Goal: Task Accomplishment & Management: Use online tool/utility

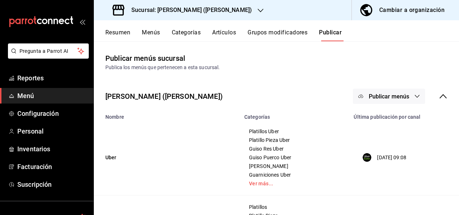
click at [120, 31] on button "Resumen" at bounding box center [117, 35] width 25 height 12
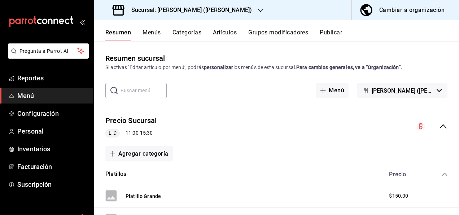
click at [202, 9] on h3 "Sucursal: [PERSON_NAME] ([PERSON_NAME])" at bounding box center [189, 10] width 126 height 9
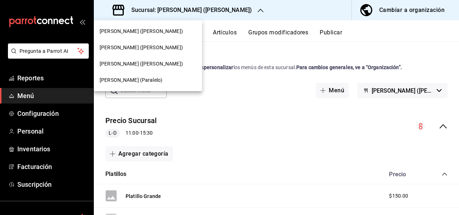
click at [134, 34] on span "[PERSON_NAME] ([PERSON_NAME])" at bounding box center [141, 31] width 83 height 8
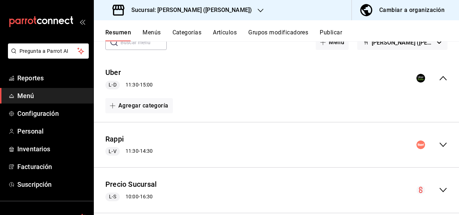
scroll to position [60, 0]
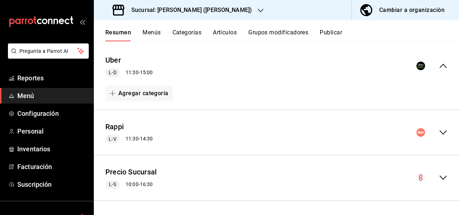
click at [439, 128] on icon "collapse-menu-row" at bounding box center [443, 132] width 9 height 9
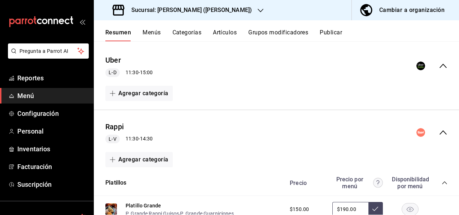
click at [442, 180] on icon "collapse-category-row" at bounding box center [445, 183] width 6 height 6
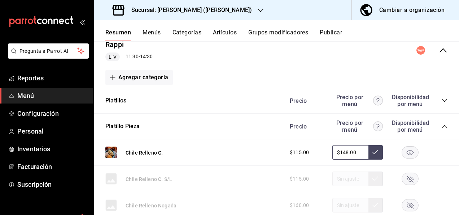
scroll to position [161, 0]
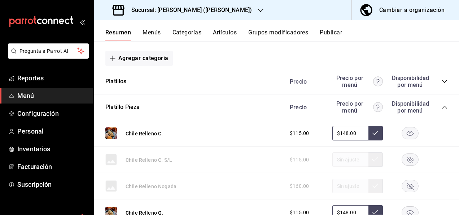
click at [442, 108] on icon "collapse-category-row" at bounding box center [445, 107] width 6 height 6
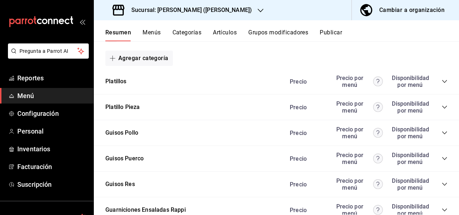
click at [442, 159] on icon "collapse-category-row" at bounding box center [444, 158] width 5 height 3
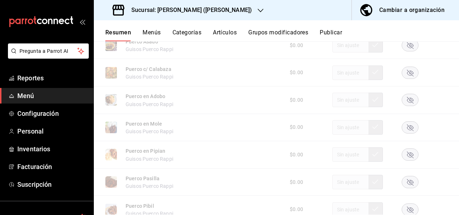
scroll to position [335, 0]
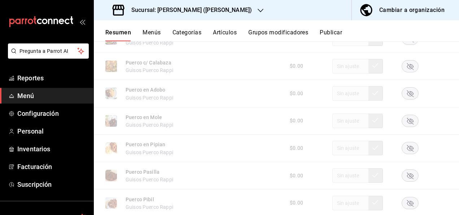
click at [405, 123] on rect "button" at bounding box center [410, 121] width 17 height 12
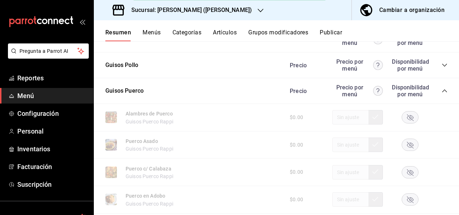
scroll to position [210, 0]
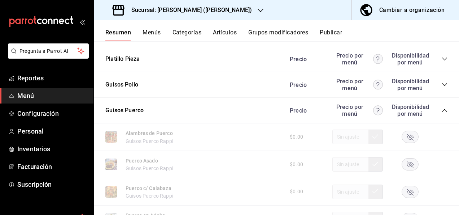
click at [442, 110] on icon "collapse-category-row" at bounding box center [445, 110] width 6 height 6
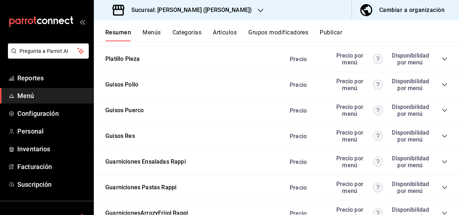
click at [442, 135] on icon "collapse-category-row" at bounding box center [445, 136] width 6 height 6
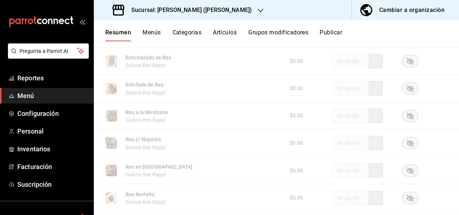
scroll to position [368, 0]
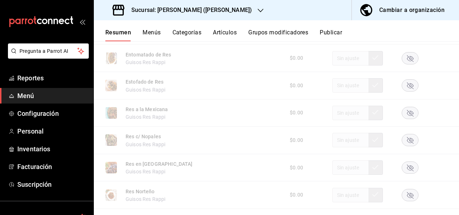
click at [406, 139] on rect "button" at bounding box center [410, 140] width 17 height 12
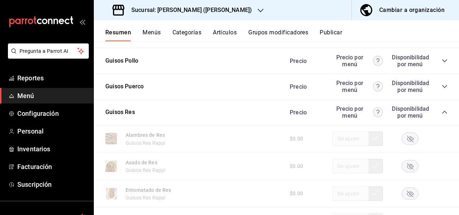
scroll to position [224, 0]
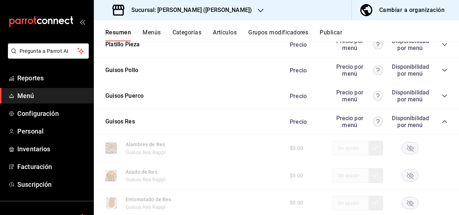
click at [442, 123] on icon "collapse-category-row" at bounding box center [445, 121] width 6 height 6
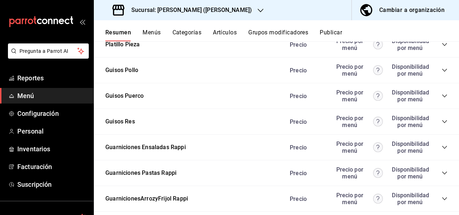
click at [442, 173] on icon "collapse-category-row" at bounding box center [444, 172] width 5 height 3
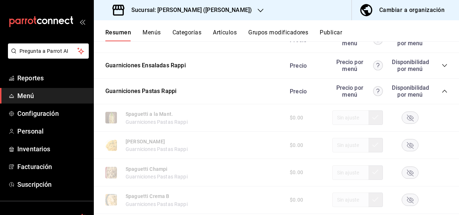
scroll to position [325, 0]
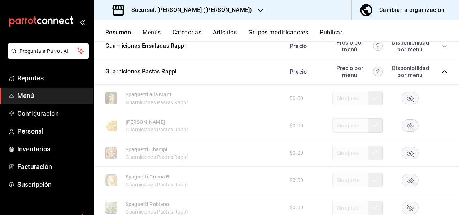
click at [407, 97] on icon "button" at bounding box center [410, 98] width 7 height 7
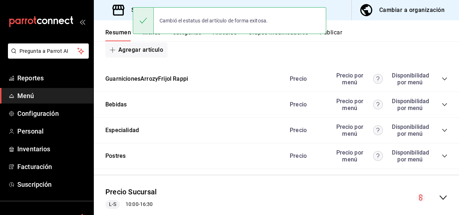
scroll to position [604, 0]
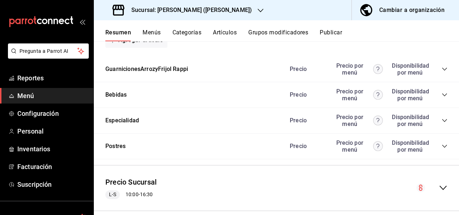
click at [335, 31] on button "Publicar" at bounding box center [331, 35] width 22 height 12
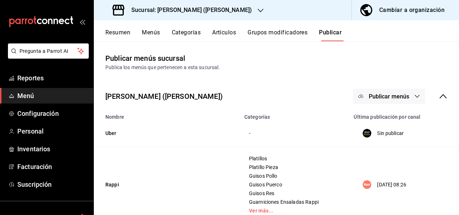
click at [376, 95] on span "Publicar menús" at bounding box center [389, 96] width 40 height 7
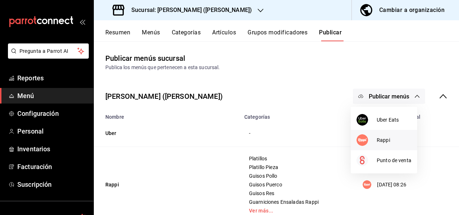
click at [370, 137] on div at bounding box center [367, 140] width 20 height 12
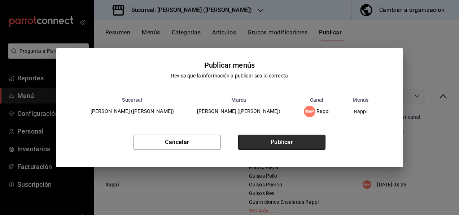
click at [311, 142] on button "Publicar" at bounding box center [281, 141] width 87 height 15
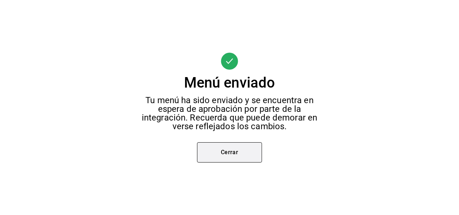
click at [224, 152] on button "Cerrar" at bounding box center [229, 152] width 65 height 20
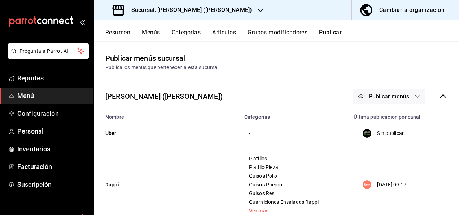
click at [173, 12] on h3 "Sucursal: [PERSON_NAME] ([PERSON_NAME])" at bounding box center [189, 10] width 126 height 9
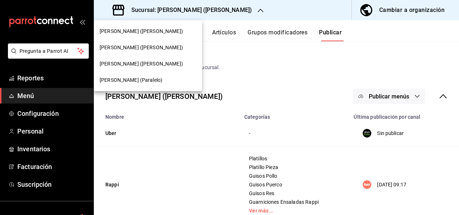
click at [127, 80] on span "[PERSON_NAME] (Paralelo)" at bounding box center [131, 80] width 63 height 8
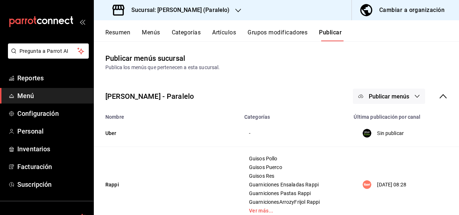
click at [120, 33] on button "Resumen" at bounding box center [117, 35] width 25 height 12
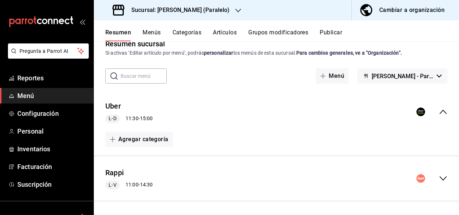
scroll to position [53, 0]
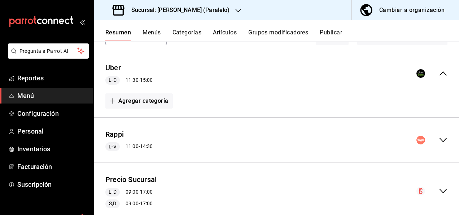
click at [439, 138] on icon "collapse-menu-row" at bounding box center [443, 139] width 9 height 9
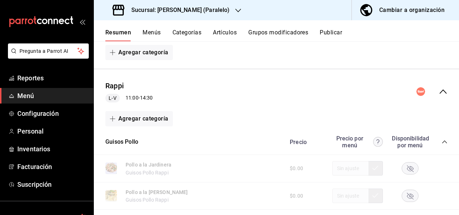
scroll to position [106, 0]
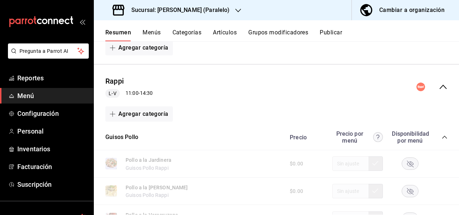
click at [442, 137] on icon "collapse-category-row" at bounding box center [445, 137] width 6 height 6
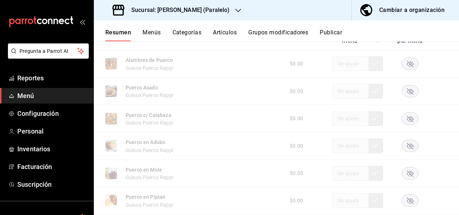
scroll to position [289, 0]
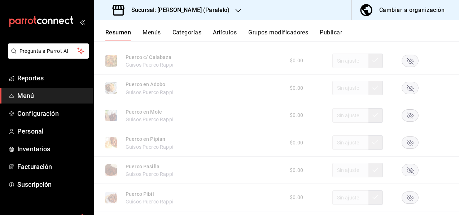
click at [407, 117] on icon "button" at bounding box center [410, 115] width 7 height 7
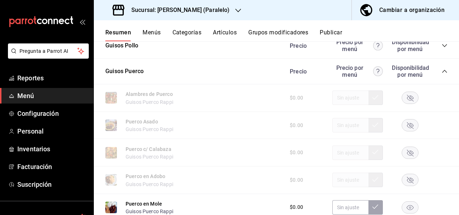
scroll to position [134, 0]
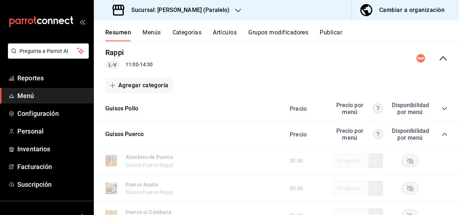
click at [441, 105] on div "Precio Precio por menú Disponibilidad por menú" at bounding box center [365, 109] width 165 height 14
click at [442, 108] on icon "collapse-category-row" at bounding box center [444, 108] width 5 height 3
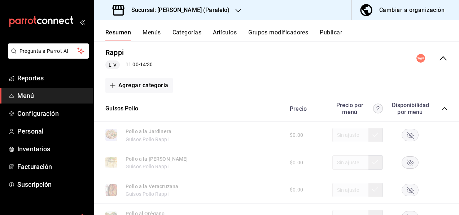
click at [407, 187] on icon "button" at bounding box center [410, 189] width 7 height 7
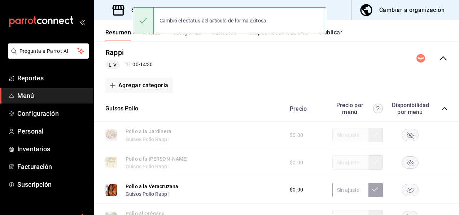
click at [437, 105] on div "Precio Precio por menú Disponibilidad por menú" at bounding box center [365, 109] width 165 height 14
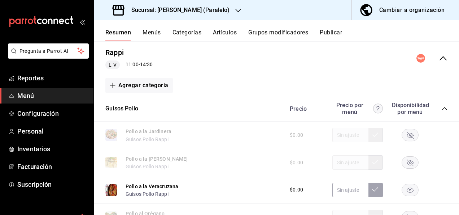
click at [442, 110] on icon "collapse-category-row" at bounding box center [445, 108] width 6 height 6
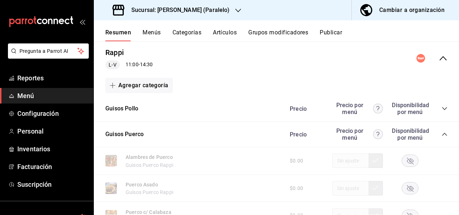
click at [442, 133] on icon "collapse-category-row" at bounding box center [445, 134] width 6 height 6
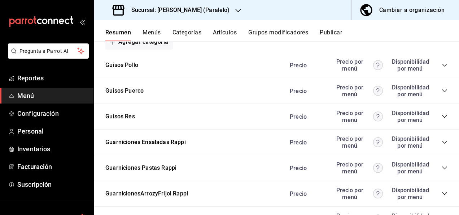
scroll to position [197, 0]
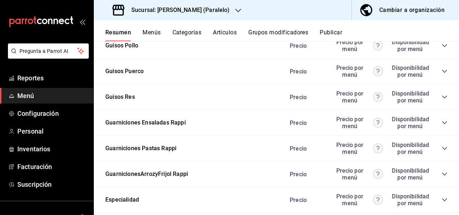
click at [442, 146] on icon "collapse-category-row" at bounding box center [445, 148] width 6 height 6
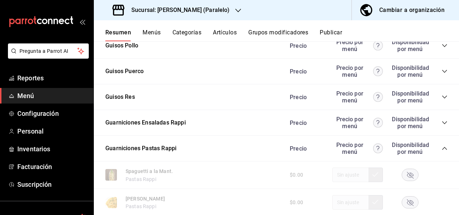
click at [404, 172] on rect "button" at bounding box center [410, 175] width 17 height 12
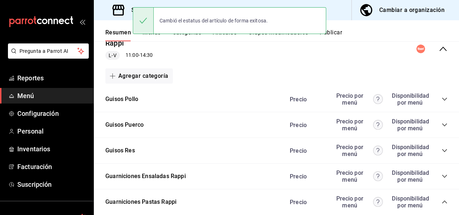
scroll to position [130, 0]
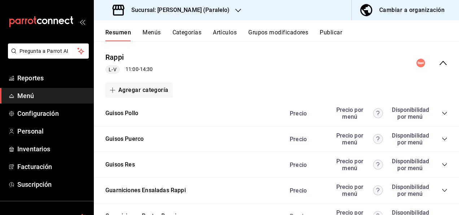
click at [339, 33] on button "Publicar" at bounding box center [331, 35] width 22 height 12
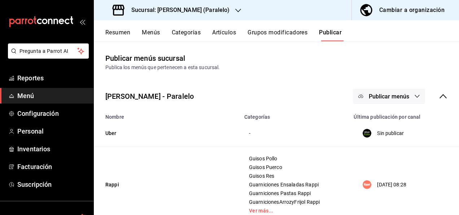
click at [407, 95] on button "Publicar menús" at bounding box center [389, 95] width 72 height 15
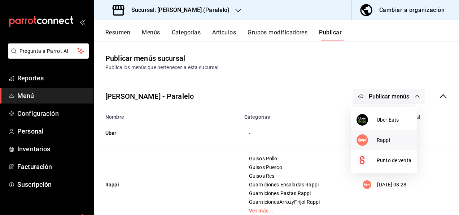
click at [377, 138] on span "Rappi" at bounding box center [394, 140] width 35 height 8
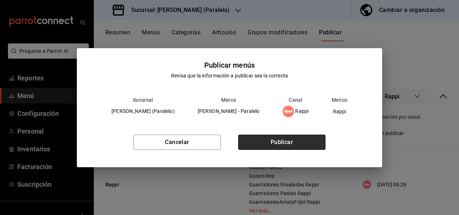
click at [296, 134] on button "Publicar" at bounding box center [281, 141] width 87 height 15
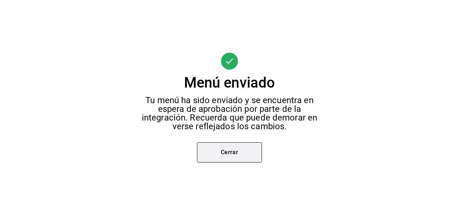
click at [235, 151] on button "Cerrar" at bounding box center [229, 152] width 65 height 20
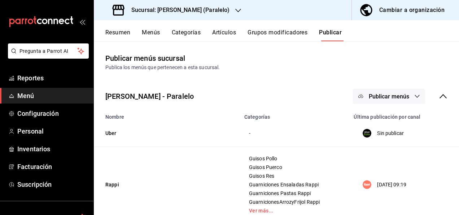
click at [207, 6] on h3 "Sucursal: [PERSON_NAME] (Paralelo)" at bounding box center [178, 10] width 104 height 9
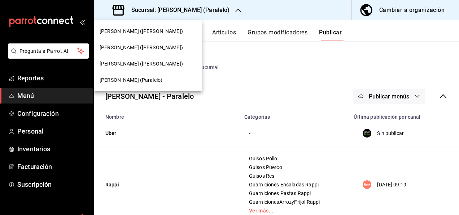
click at [125, 67] on span "[PERSON_NAME] ([PERSON_NAME])" at bounding box center [141, 64] width 83 height 8
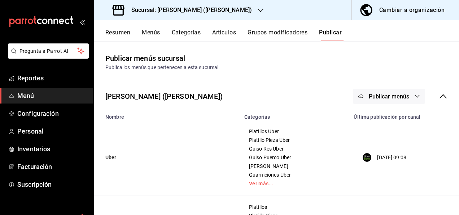
click at [111, 34] on button "Resumen" at bounding box center [117, 35] width 25 height 12
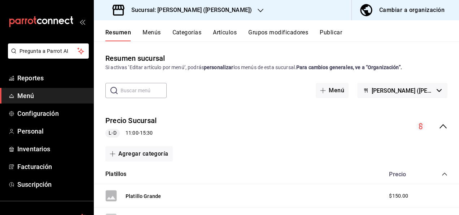
click at [439, 122] on icon "collapse-menu-row" at bounding box center [443, 126] width 9 height 9
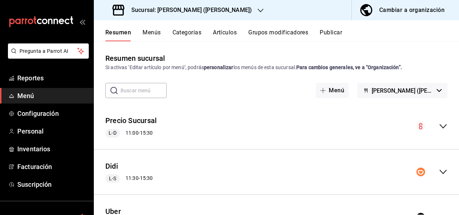
click at [440, 172] on icon "collapse-menu-row" at bounding box center [443, 171] width 7 height 4
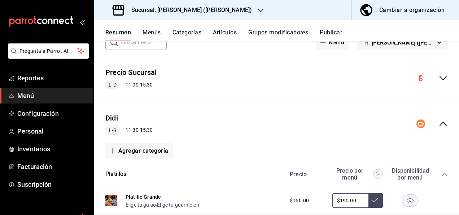
scroll to position [72, 0]
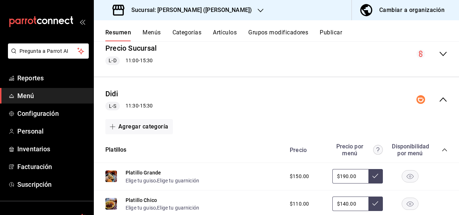
click at [442, 148] on icon "collapse-category-row" at bounding box center [445, 150] width 6 height 6
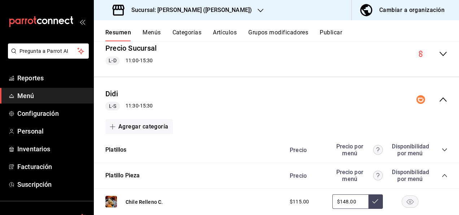
click at [437, 172] on div "Precio Precio por menú Disponibilidad por menú" at bounding box center [365, 175] width 165 height 14
click at [442, 174] on icon "collapse-category-row" at bounding box center [445, 175] width 6 height 6
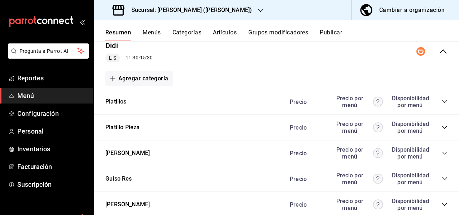
scroll to position [130, 0]
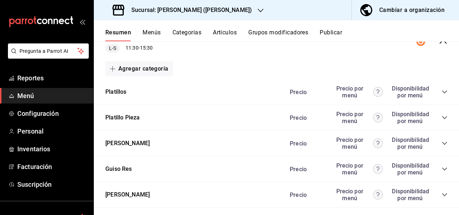
click at [442, 142] on icon "collapse-category-row" at bounding box center [445, 143] width 6 height 6
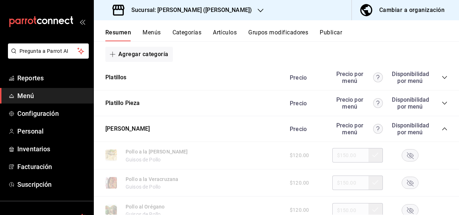
scroll to position [188, 0]
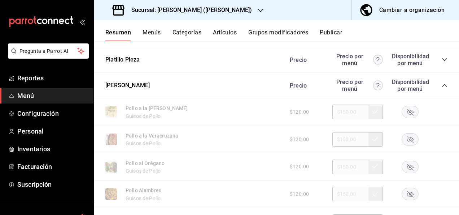
click at [403, 139] on rect "button" at bounding box center [410, 139] width 17 height 12
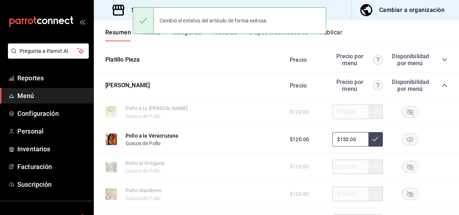
click at [442, 83] on icon "collapse-category-row" at bounding box center [445, 85] width 6 height 6
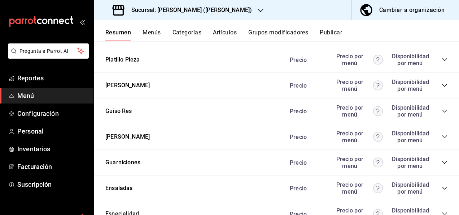
click at [442, 135] on icon "collapse-category-row" at bounding box center [445, 137] width 6 height 6
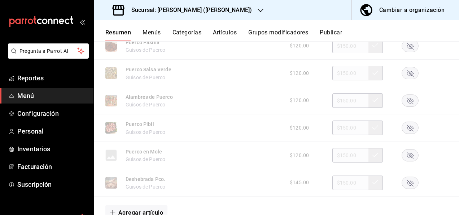
scroll to position [515, 0]
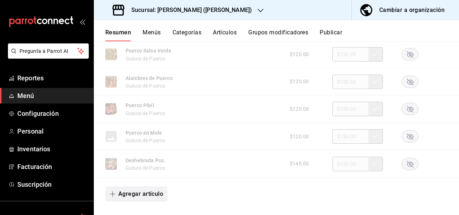
click at [136, 197] on button "Agregar artículo" at bounding box center [136, 193] width 62 height 15
click at [131, 179] on li "Artículo existente" at bounding box center [133, 179] width 57 height 18
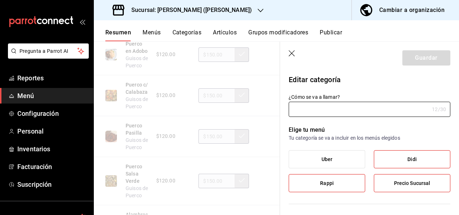
type input "[PERSON_NAME]"
type input "1836747884421"
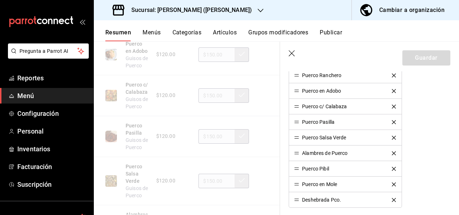
scroll to position [398, 0]
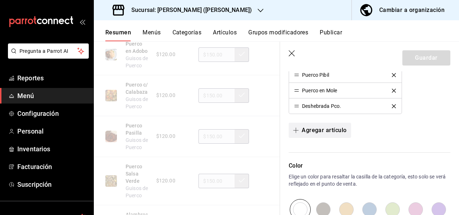
click at [325, 127] on button "Agregar artículo" at bounding box center [320, 129] width 62 height 15
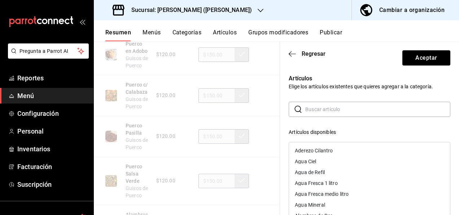
click at [311, 108] on input "text" at bounding box center [378, 109] width 145 height 14
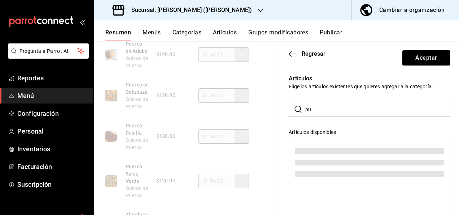
type input "p"
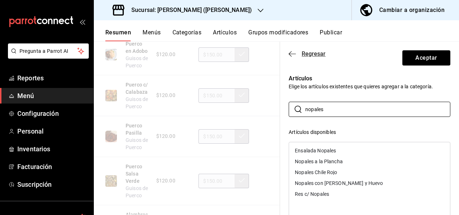
type input "nopales"
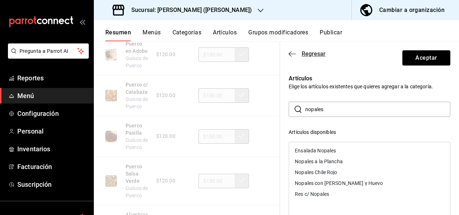
click at [306, 53] on span "Regresar" at bounding box center [314, 53] width 24 height 7
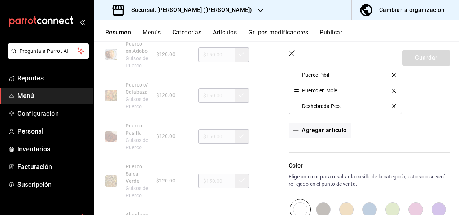
click at [294, 56] on icon "button" at bounding box center [292, 53] width 7 height 7
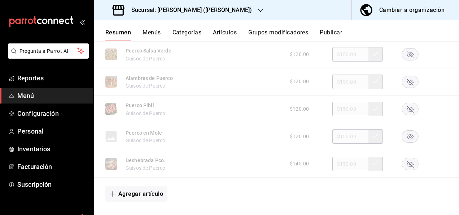
scroll to position [526, 0]
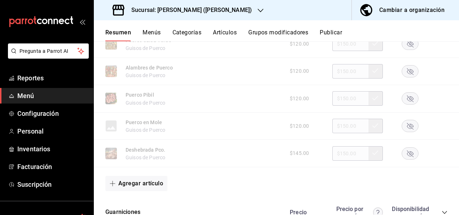
click at [408, 128] on rect "button" at bounding box center [410, 126] width 17 height 12
click at [226, 33] on button "Artículos" at bounding box center [225, 35] width 24 height 12
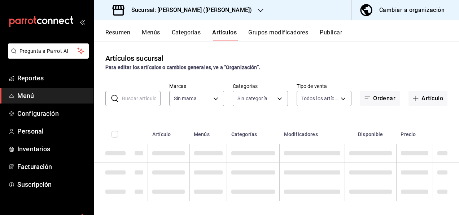
type input "62448029-1e5c-4b97-baa2-381ac051e320"
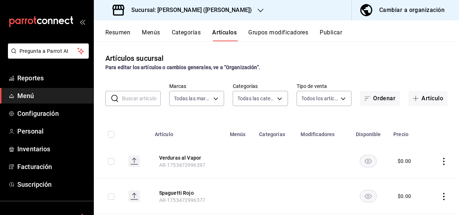
type input "98e615fa-9ff0-4008-a960-638f8e89b056,5f8a67d5-51f5-436d-b440-fe552d9df27c,df77f…"
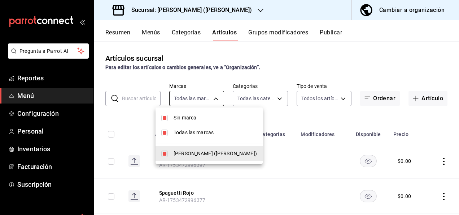
click at [213, 97] on body "Pregunta a Parrot AI Reportes Menú Configuración Personal Inventarios Facturaci…" at bounding box center [229, 107] width 459 height 215
click at [213, 97] on div at bounding box center [229, 107] width 459 height 215
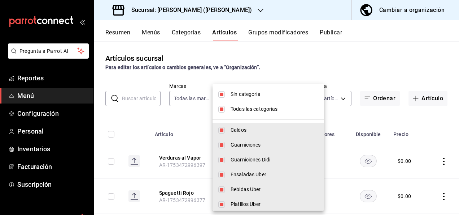
click at [269, 99] on body "Pregunta a Parrot AI Reportes Menú Configuración Personal Inventarios Facturaci…" at bounding box center [229, 107] width 459 height 215
click at [269, 99] on li "Sin categoría" at bounding box center [269, 94] width 112 height 15
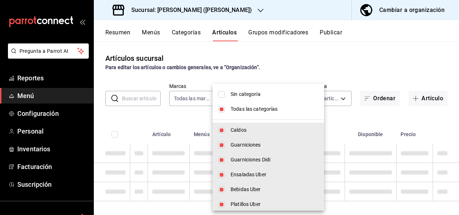
checkbox input "false"
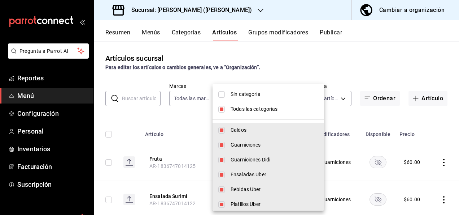
click at [131, 100] on div at bounding box center [229, 107] width 459 height 215
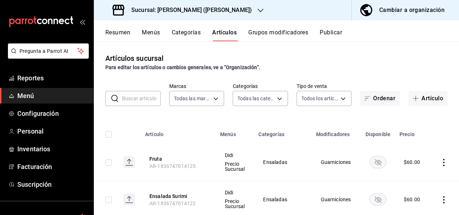
click at [131, 100] on input "text" at bounding box center [141, 98] width 39 height 14
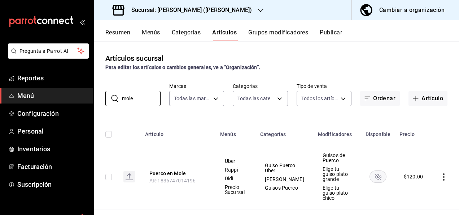
type input "mole"
click at [371, 170] on rect "availability-product" at bounding box center [378, 176] width 17 height 12
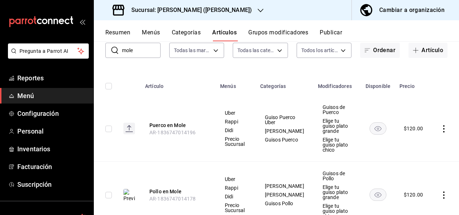
scroll to position [63, 0]
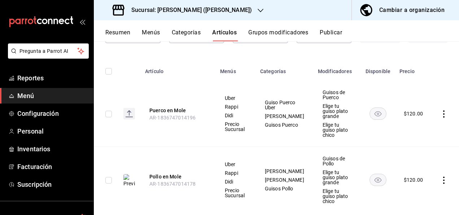
click at [123, 33] on button "Resumen" at bounding box center [117, 35] width 25 height 12
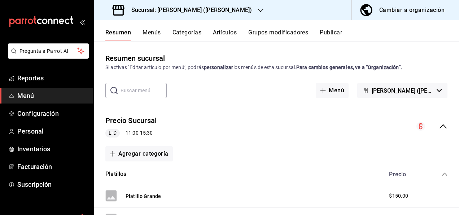
click at [442, 171] on icon "collapse-category-row" at bounding box center [445, 174] width 6 height 6
click at [441, 126] on icon "collapse-menu-row" at bounding box center [443, 126] width 9 height 9
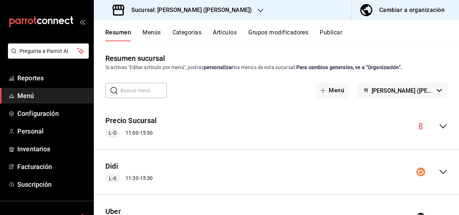
click at [440, 173] on icon "collapse-menu-row" at bounding box center [443, 171] width 9 height 9
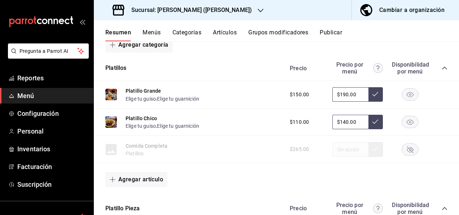
scroll to position [120, 0]
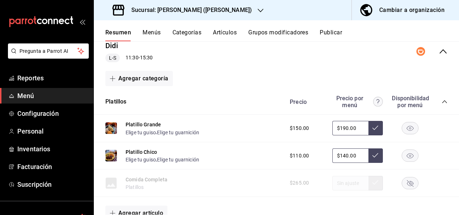
click at [442, 100] on icon "collapse-category-row" at bounding box center [445, 102] width 6 height 6
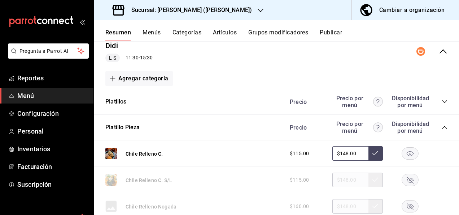
click at [442, 127] on icon "collapse-category-row" at bounding box center [444, 127] width 5 height 3
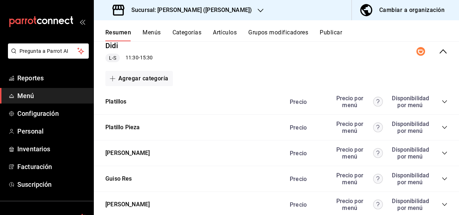
click at [442, 204] on icon "collapse-category-row" at bounding box center [445, 204] width 6 height 6
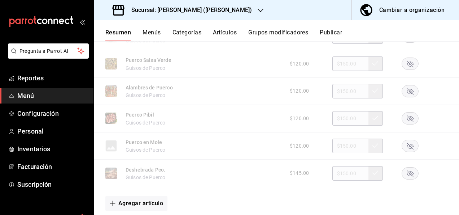
scroll to position [520, 0]
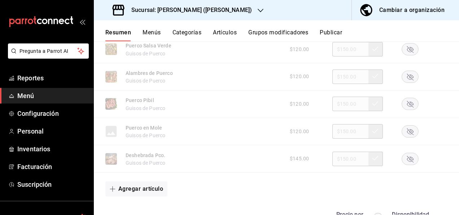
click at [412, 135] on rect "button" at bounding box center [410, 131] width 17 height 12
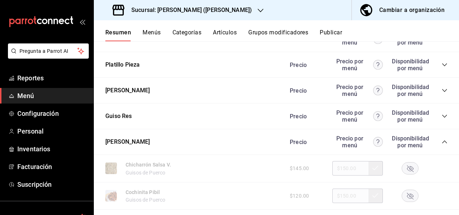
scroll to position [130, 0]
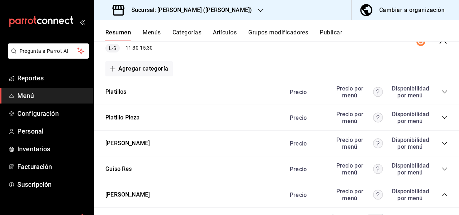
click at [442, 142] on icon "collapse-category-row" at bounding box center [445, 143] width 6 height 6
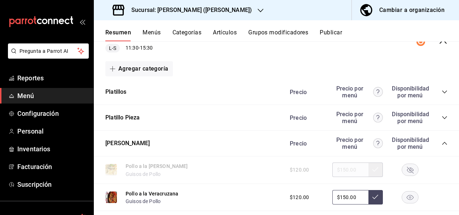
click at [442, 142] on icon "collapse-category-row" at bounding box center [445, 143] width 6 height 6
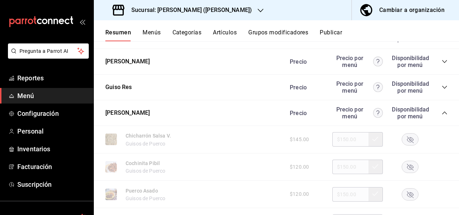
scroll to position [250, 0]
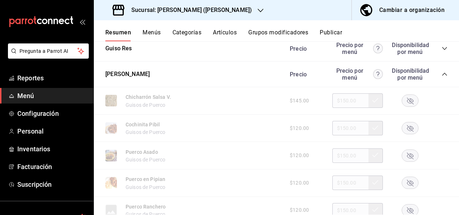
click at [442, 74] on icon "collapse-category-row" at bounding box center [444, 74] width 5 height 3
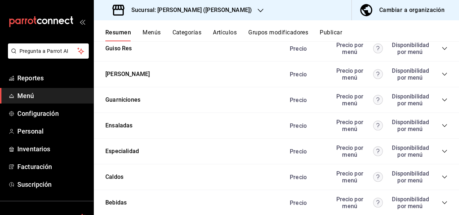
click at [442, 101] on icon "collapse-category-row" at bounding box center [445, 100] width 6 height 6
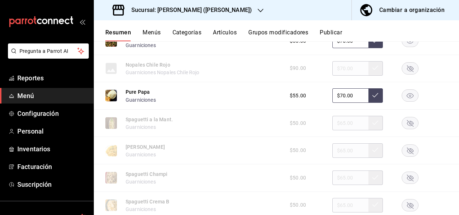
scroll to position [583, 0]
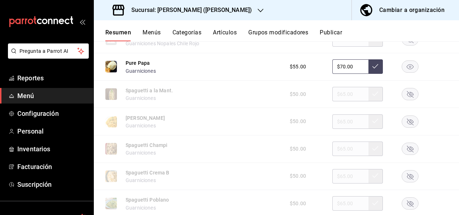
click at [403, 94] on rect "button" at bounding box center [410, 94] width 17 height 12
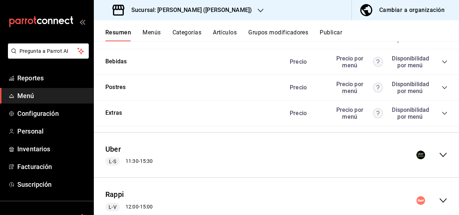
scroll to position [941, 0]
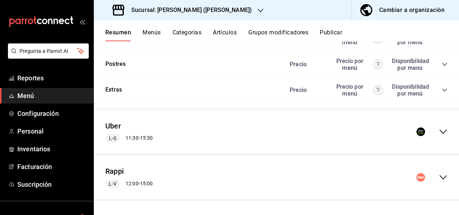
click at [439, 133] on icon "collapse-menu-row" at bounding box center [443, 131] width 9 height 9
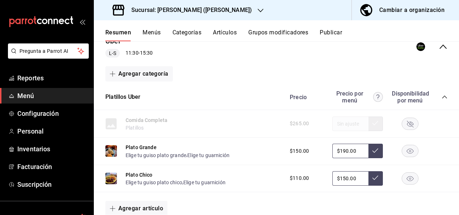
scroll to position [1052, 0]
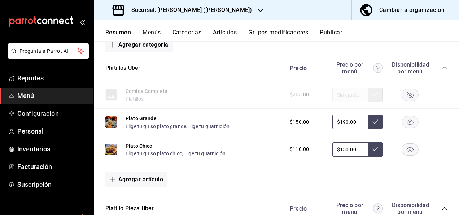
click at [442, 69] on icon "collapse-category-row" at bounding box center [445, 68] width 6 height 6
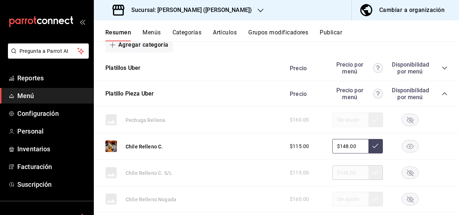
click at [442, 95] on icon "collapse-category-row" at bounding box center [445, 94] width 6 height 6
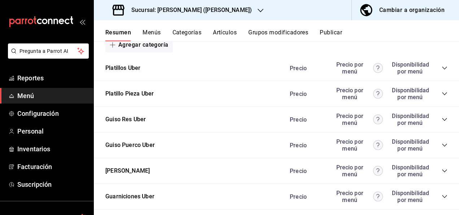
click at [442, 148] on icon "collapse-category-row" at bounding box center [445, 145] width 6 height 6
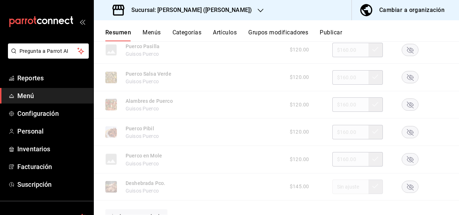
scroll to position [1379, 0]
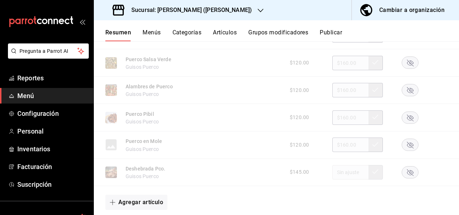
click at [405, 149] on rect "button" at bounding box center [410, 145] width 17 height 12
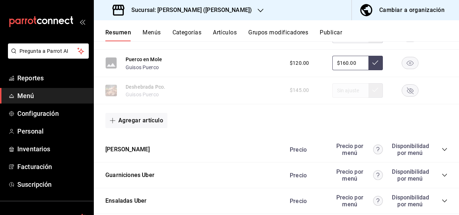
scroll to position [1485, 0]
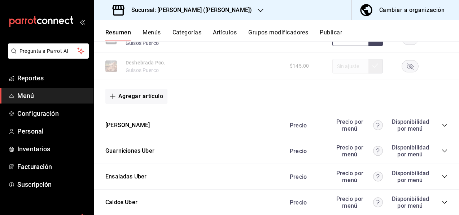
click at [442, 126] on icon "collapse-category-row" at bounding box center [444, 125] width 5 height 3
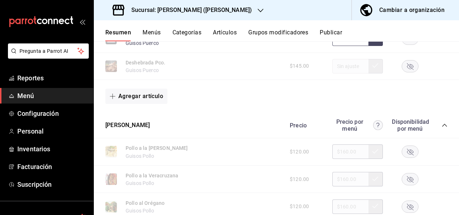
click at [402, 183] on rect "button" at bounding box center [410, 179] width 17 height 12
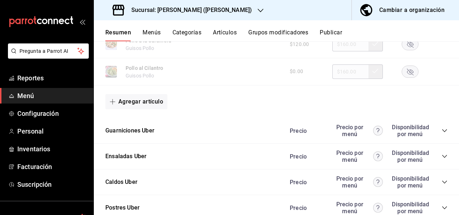
scroll to position [1995, 0]
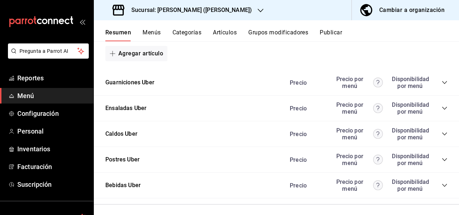
click at [442, 85] on icon "collapse-category-row" at bounding box center [445, 82] width 6 height 6
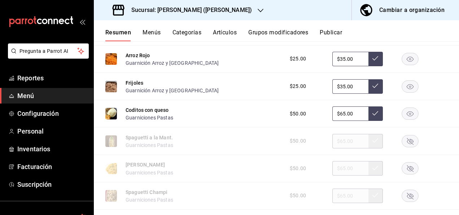
scroll to position [2125, 0]
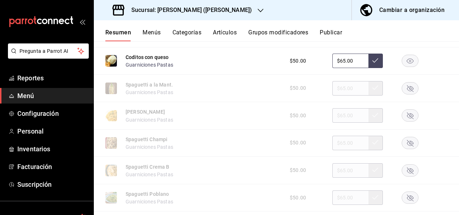
click at [408, 92] on rect "button" at bounding box center [410, 88] width 17 height 12
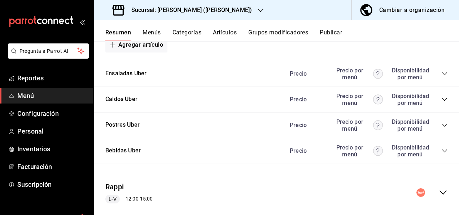
scroll to position [2579, 0]
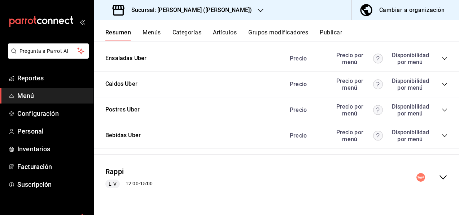
click at [439, 174] on icon "collapse-menu-row" at bounding box center [443, 177] width 9 height 9
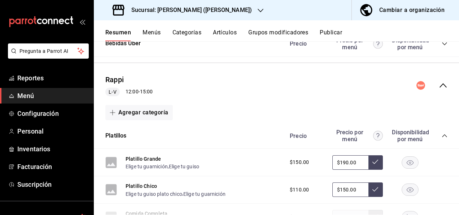
scroll to position [2719, 0]
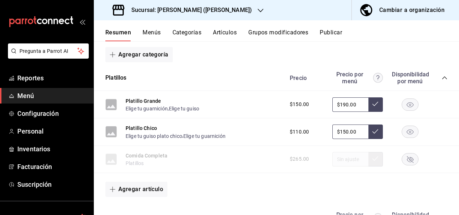
click at [442, 81] on icon "collapse-category-row" at bounding box center [445, 78] width 6 height 6
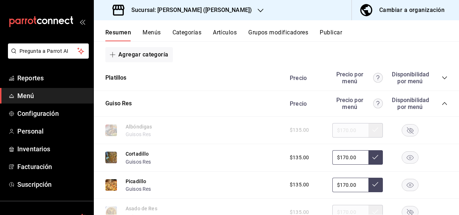
click at [442, 106] on icon "collapse-category-row" at bounding box center [445, 103] width 6 height 6
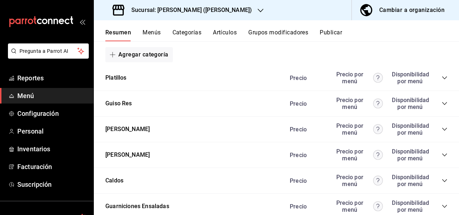
click at [442, 106] on icon "collapse-category-row" at bounding box center [445, 103] width 6 height 6
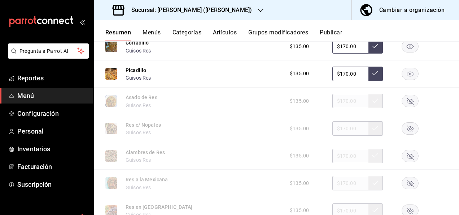
scroll to position [2844, 0]
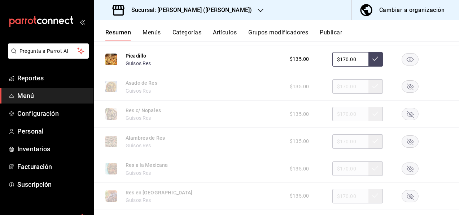
click at [410, 120] on rect "button" at bounding box center [410, 114] width 17 height 12
click at [226, 27] on div "Resumen Menús Categorías Artículos Grupos modificadores Publicar" at bounding box center [277, 30] width 366 height 21
click at [226, 35] on button "Artículos" at bounding box center [225, 35] width 24 height 12
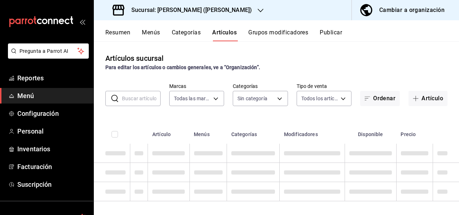
type input "62448029-1e5c-4b97-baa2-381ac051e320"
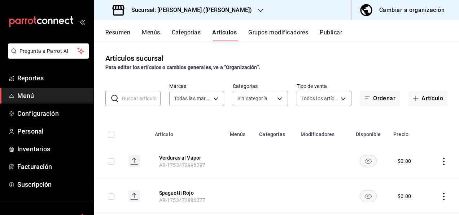
type input "98e615fa-9ff0-4008-a960-638f8e89b056,5f8a67d5-51f5-436d-b440-fe552d9df27c,df77f…"
click at [144, 97] on input "text" at bounding box center [141, 98] width 39 height 14
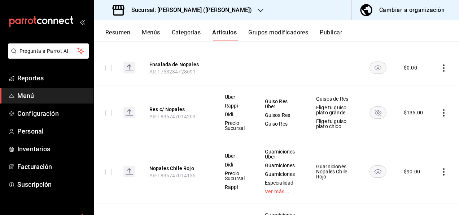
scroll to position [337, 0]
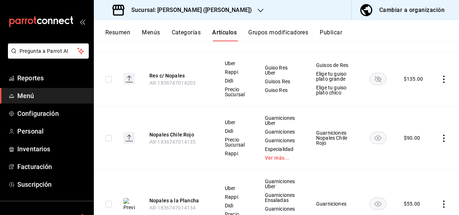
type input "nopales"
click at [375, 79] on rect "availability-product" at bounding box center [378, 79] width 17 height 12
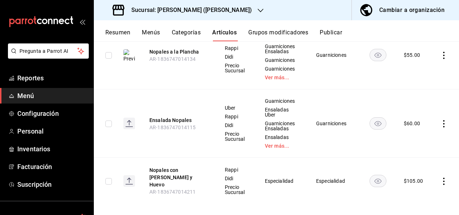
scroll to position [490, 0]
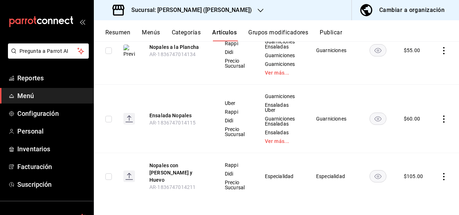
click at [113, 32] on button "Resumen" at bounding box center [117, 35] width 25 height 12
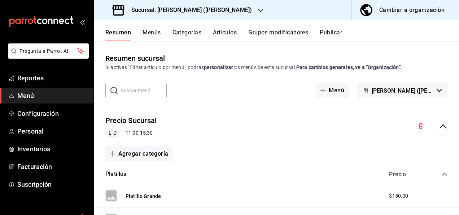
click at [439, 120] on div "Precio Sucursal L-D 11:00 - 15:30" at bounding box center [277, 126] width 366 height 34
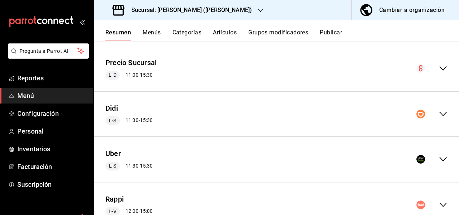
scroll to position [85, 0]
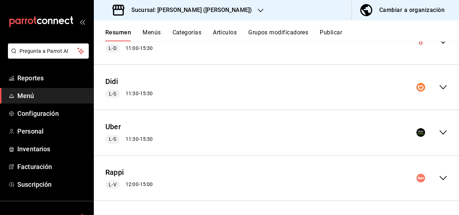
click at [439, 176] on icon "collapse-menu-row" at bounding box center [443, 177] width 9 height 9
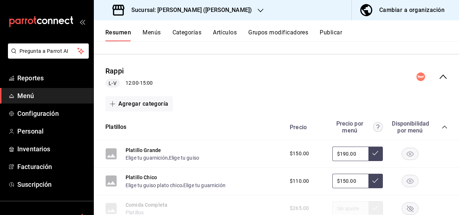
scroll to position [243, 0]
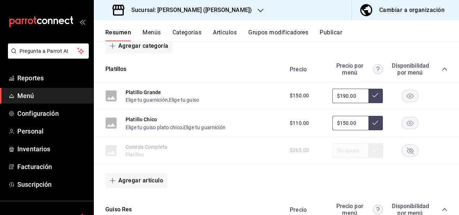
click at [442, 66] on icon "collapse-category-row" at bounding box center [445, 69] width 6 height 6
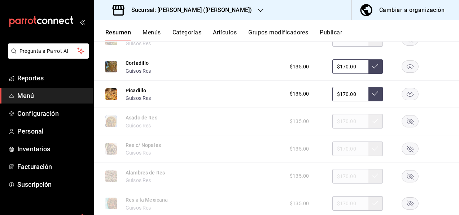
scroll to position [345, 0]
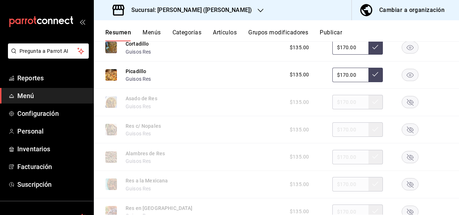
click at [407, 130] on icon "button" at bounding box center [410, 129] width 7 height 7
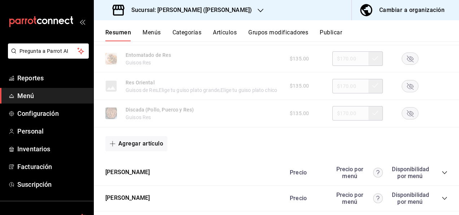
scroll to position [614, 0]
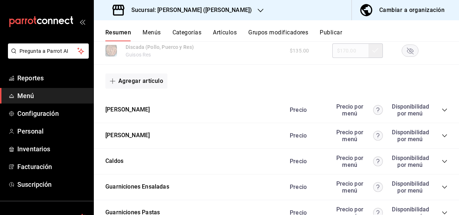
click at [442, 113] on icon "collapse-category-row" at bounding box center [445, 110] width 6 height 6
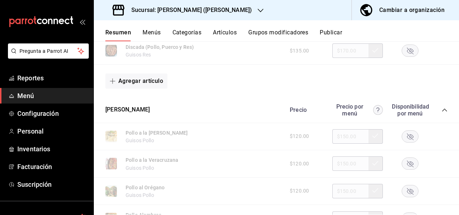
click at [402, 169] on rect "button" at bounding box center [410, 163] width 17 height 12
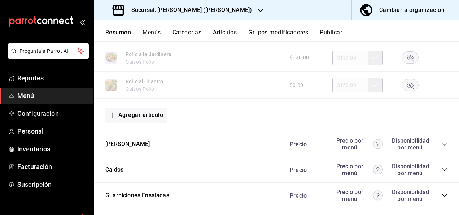
scroll to position [1077, 0]
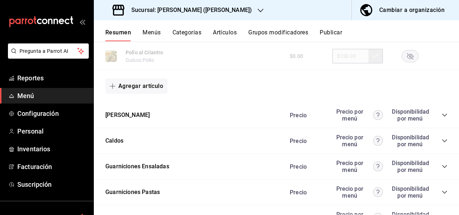
click at [442, 118] on icon "collapse-category-row" at bounding box center [445, 115] width 6 height 6
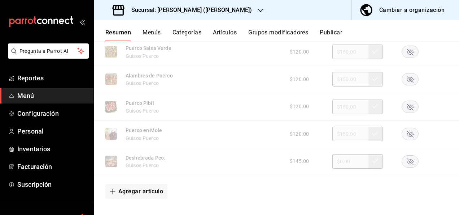
scroll to position [1395, 0]
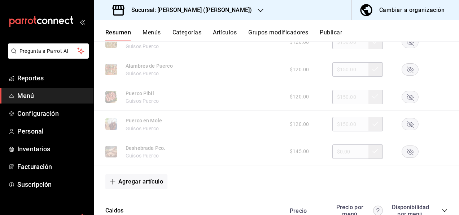
click at [407, 130] on rect "button" at bounding box center [410, 124] width 17 height 12
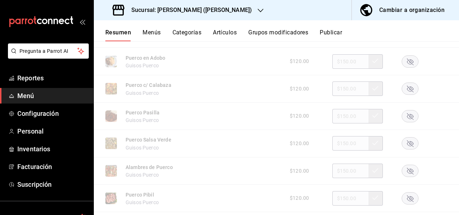
scroll to position [1274, 0]
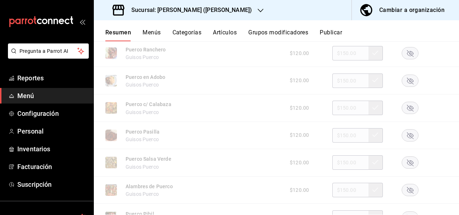
click at [407, 111] on icon "button" at bounding box center [410, 108] width 7 height 7
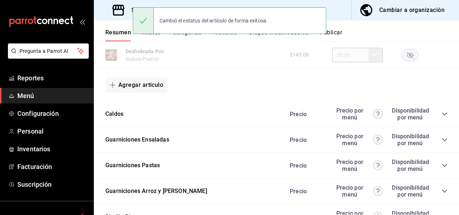
scroll to position [1525, 0]
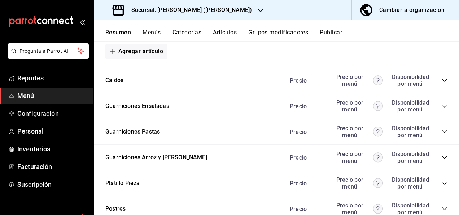
click at [442, 134] on icon "collapse-category-row" at bounding box center [445, 132] width 6 height 6
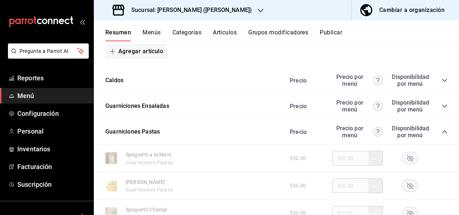
click at [408, 164] on rect "button" at bounding box center [410, 158] width 17 height 12
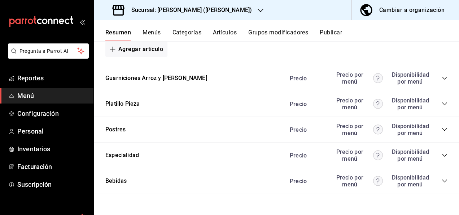
scroll to position [1842, 0]
click at [340, 35] on button "Publicar" at bounding box center [331, 35] width 22 height 12
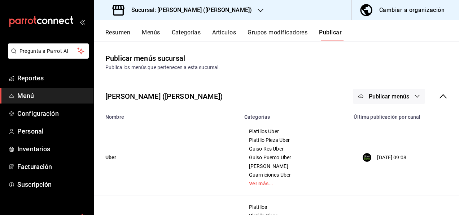
click at [408, 95] on button "Publicar menús" at bounding box center [389, 95] width 72 height 15
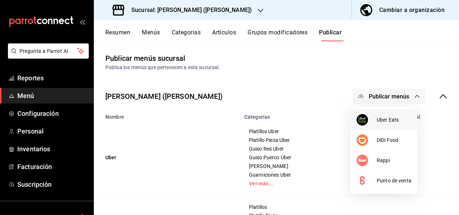
click at [384, 114] on li "Uber Eats" at bounding box center [384, 119] width 66 height 20
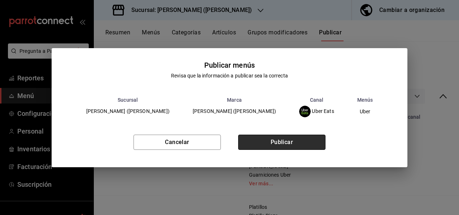
click at [291, 139] on button "Publicar" at bounding box center [281, 141] width 87 height 15
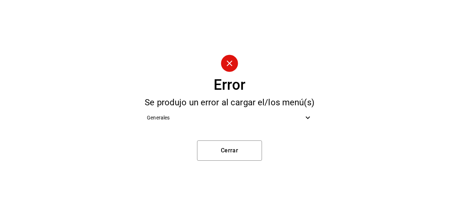
click at [310, 116] on icon at bounding box center [308, 117] width 9 height 9
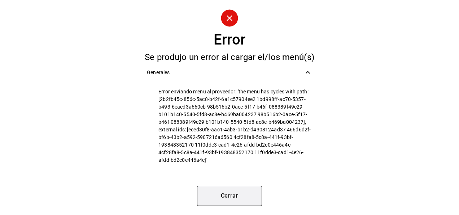
click at [253, 194] on button "Cerrar" at bounding box center [229, 195] width 65 height 20
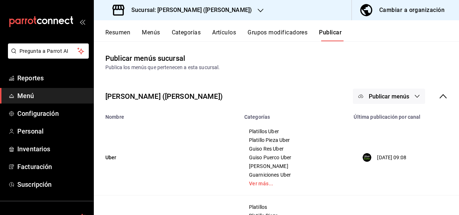
click at [407, 94] on button "Publicar menús" at bounding box center [389, 95] width 72 height 15
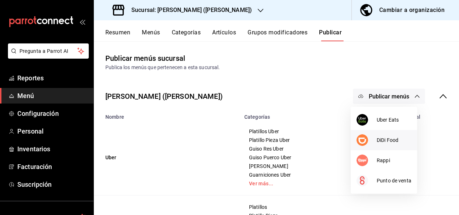
click at [377, 139] on span "DiDi Food" at bounding box center [394, 140] width 35 height 8
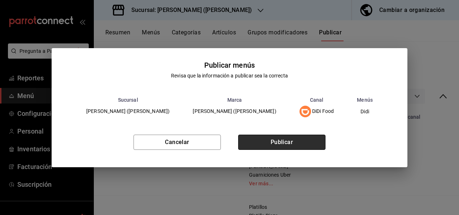
click at [294, 142] on button "Publicar" at bounding box center [281, 141] width 87 height 15
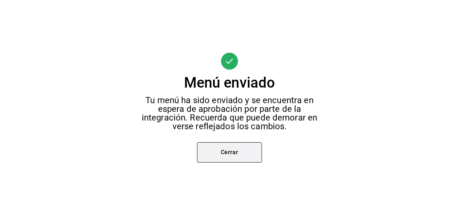
click at [222, 148] on button "Cerrar" at bounding box center [229, 152] width 65 height 20
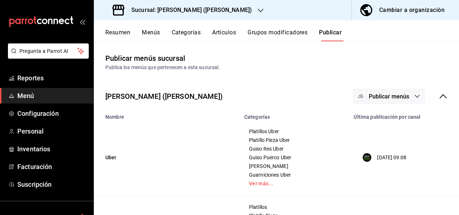
click at [409, 96] on button "Publicar menús" at bounding box center [389, 95] width 72 height 15
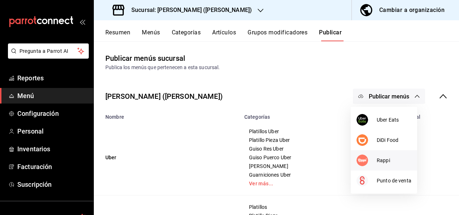
click at [376, 160] on div at bounding box center [367, 160] width 20 height 12
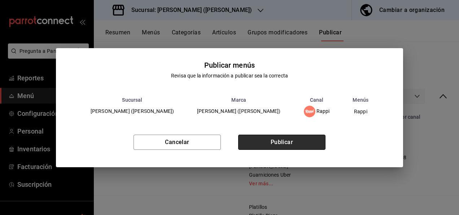
click at [279, 138] on button "Publicar" at bounding box center [281, 141] width 87 height 15
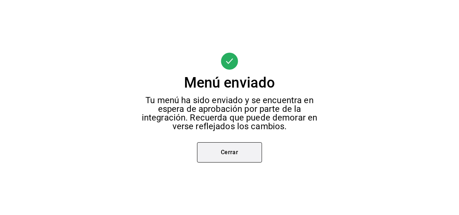
click at [230, 150] on button "Cerrar" at bounding box center [229, 152] width 65 height 20
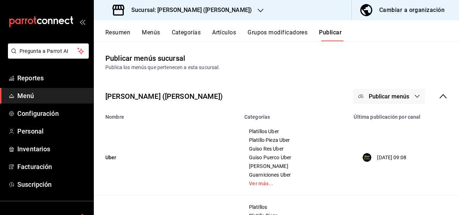
click at [404, 92] on button "Publicar menús" at bounding box center [389, 95] width 72 height 15
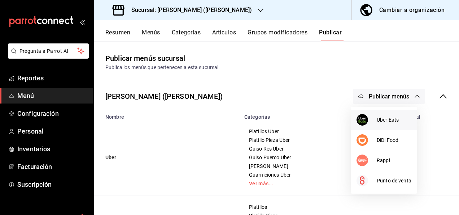
click at [383, 113] on li "Uber Eats" at bounding box center [384, 119] width 66 height 20
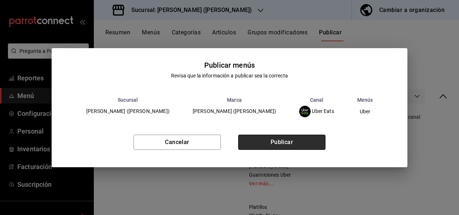
click at [301, 143] on button "Publicar" at bounding box center [281, 141] width 87 height 15
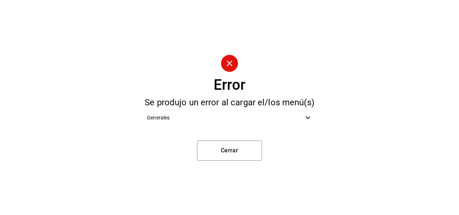
click at [307, 118] on icon at bounding box center [308, 117] width 9 height 9
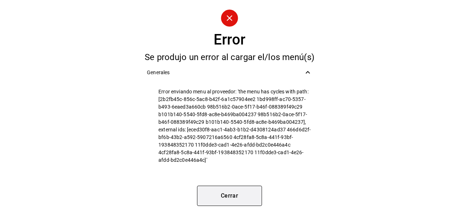
click at [240, 193] on button "Cerrar" at bounding box center [229, 195] width 65 height 20
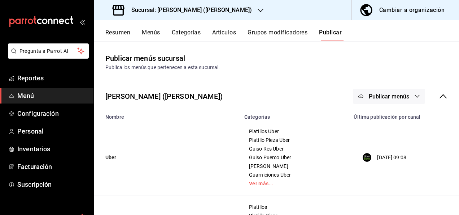
click at [402, 94] on span "Publicar menús" at bounding box center [389, 96] width 40 height 7
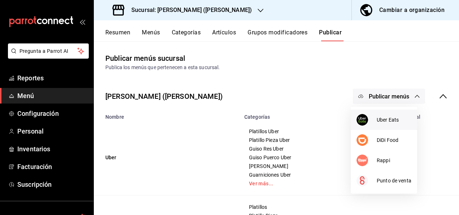
click at [380, 118] on span "Uber Eats" at bounding box center [394, 120] width 35 height 8
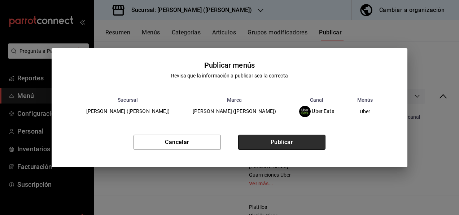
click at [285, 142] on button "Publicar" at bounding box center [281, 141] width 87 height 15
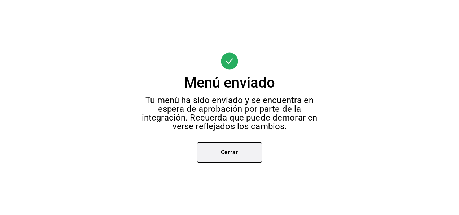
click at [223, 153] on button "Cerrar" at bounding box center [229, 152] width 65 height 20
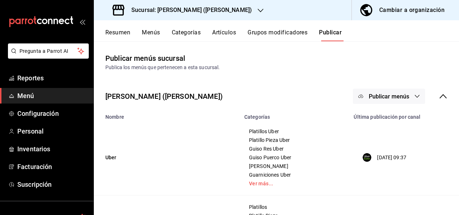
click at [313, 106] on div "[PERSON_NAME] ([PERSON_NAME]) Publicar menús" at bounding box center [277, 96] width 366 height 27
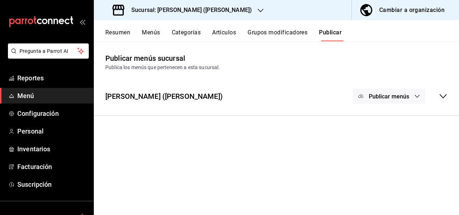
click at [442, 95] on icon at bounding box center [443, 96] width 9 height 9
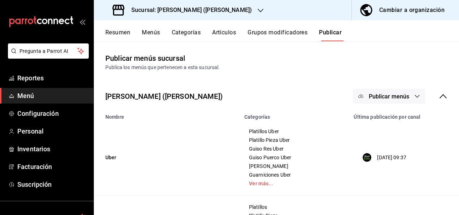
click at [442, 95] on icon at bounding box center [443, 96] width 9 height 9
